Goal: Find specific page/section: Find specific page/section

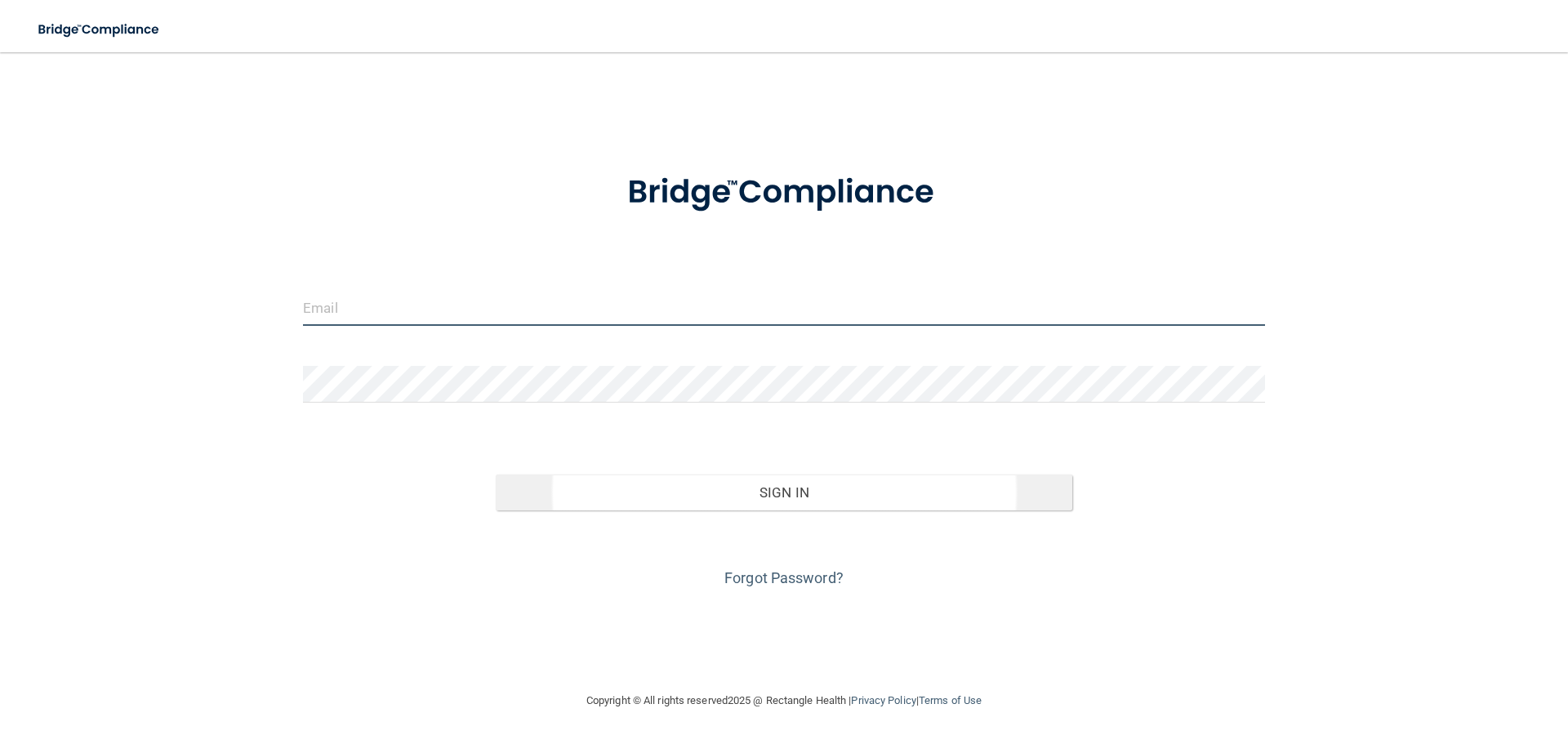
type input "[PERSON_NAME][EMAIL_ADDRESS][DOMAIN_NAME]"
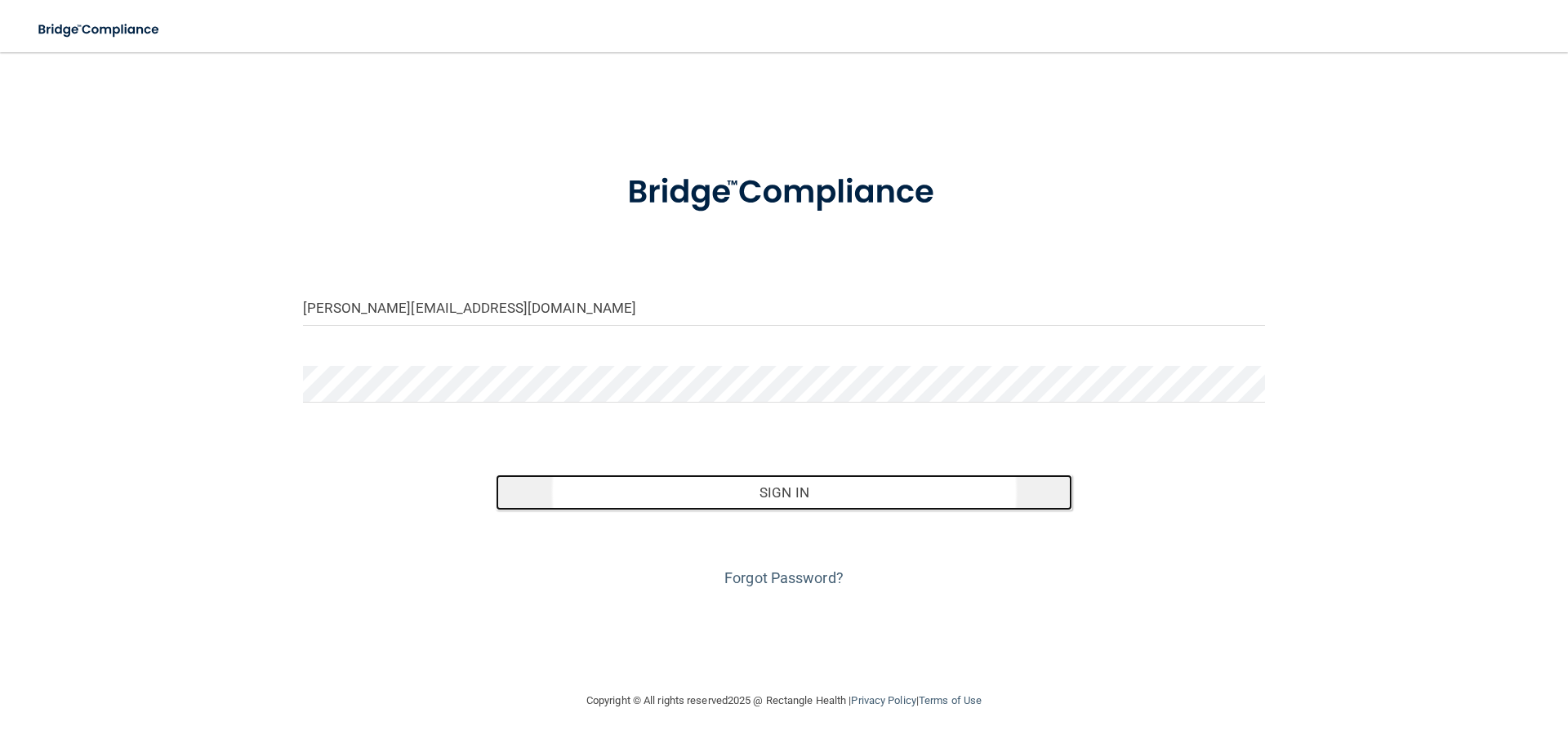
click at [994, 485] on button "Sign In" at bounding box center [784, 492] width 577 height 36
